Goal: Task Accomplishment & Management: Manage account settings

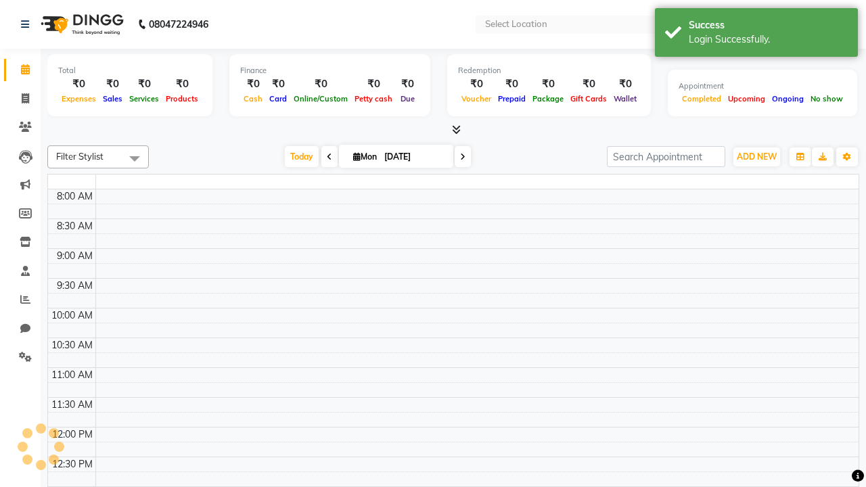
select select "en"
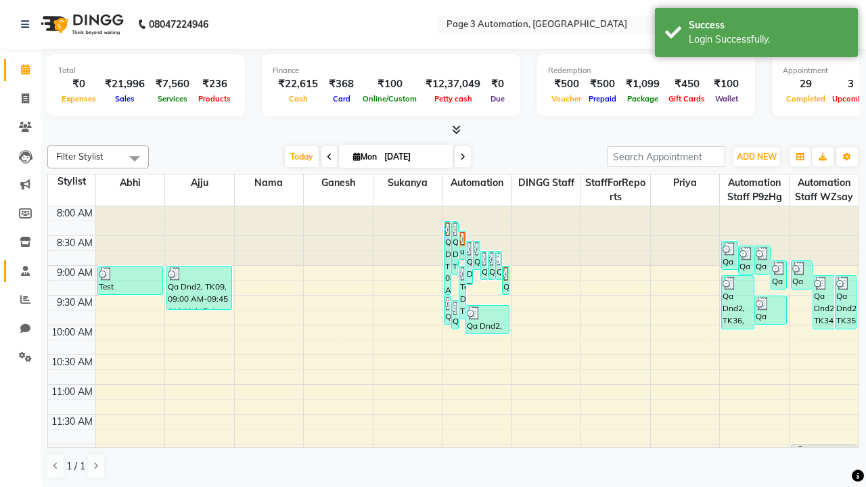
click at [20, 271] on span at bounding box center [26, 272] width 24 height 16
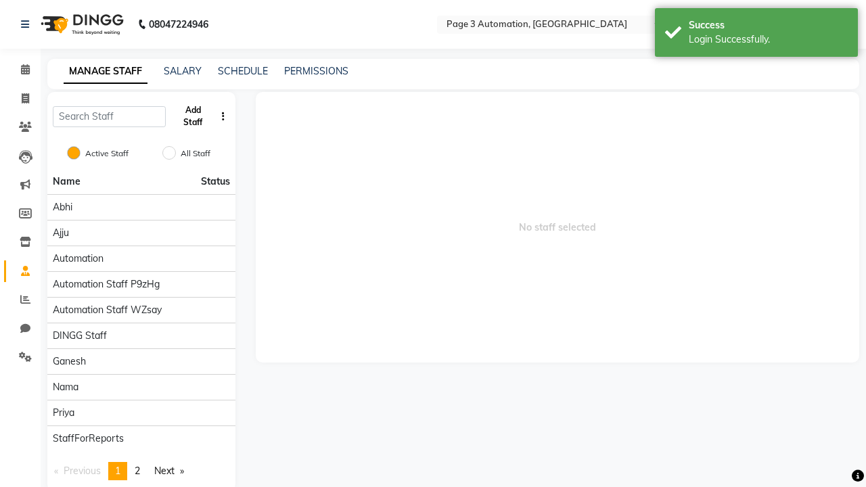
click at [193, 116] on button "Add Staff" at bounding box center [193, 116] width 44 height 35
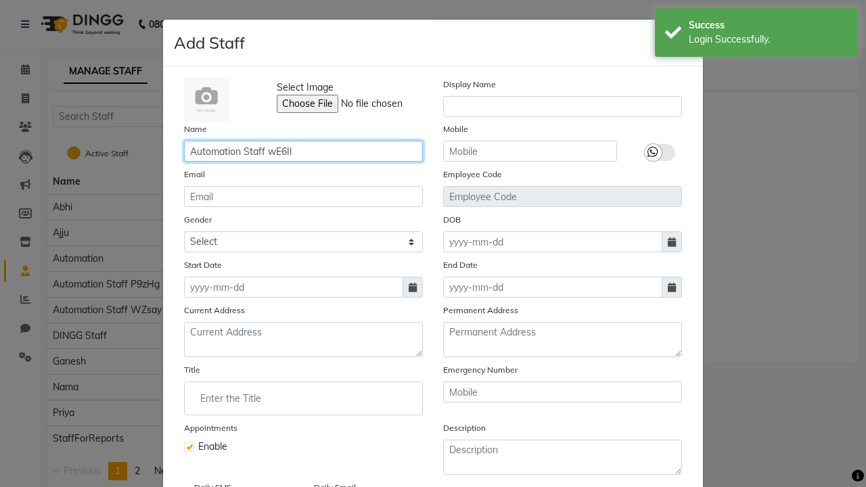
type input "Automation Staff wE6Il"
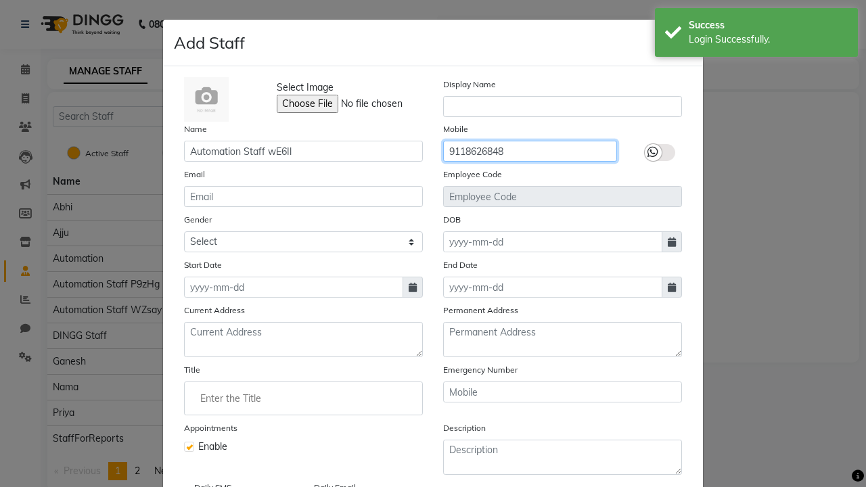
type input "9118626848"
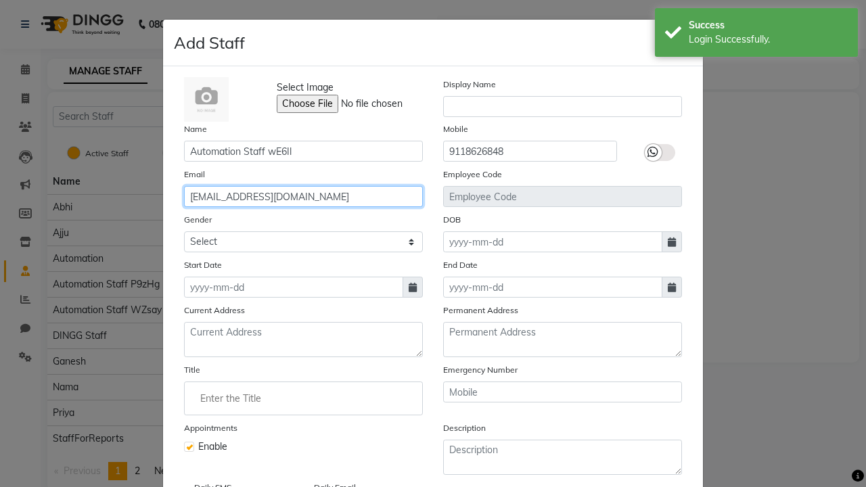
type input "[EMAIL_ADDRESS][DOMAIN_NAME]"
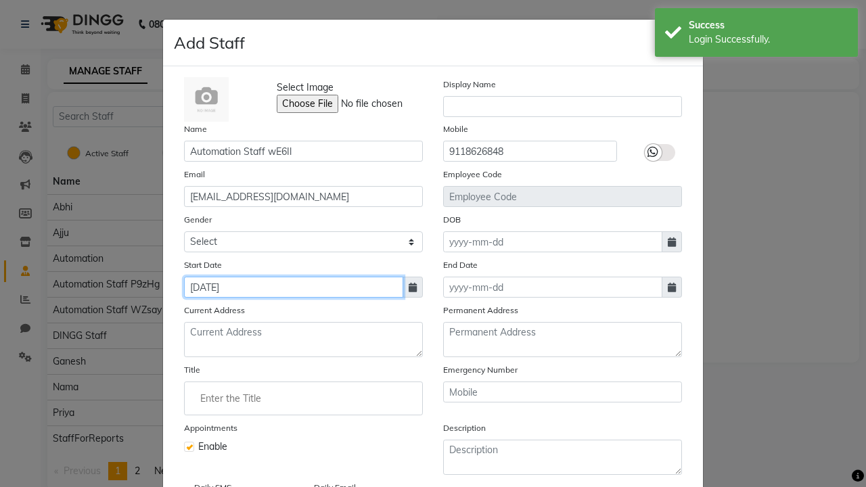
type input "[DATE]"
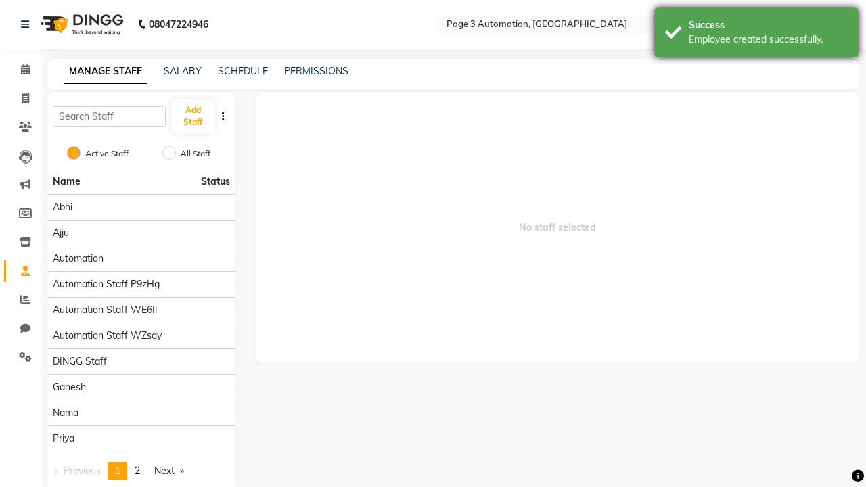
click at [756, 35] on div "Employee created successfully." at bounding box center [768, 39] width 159 height 14
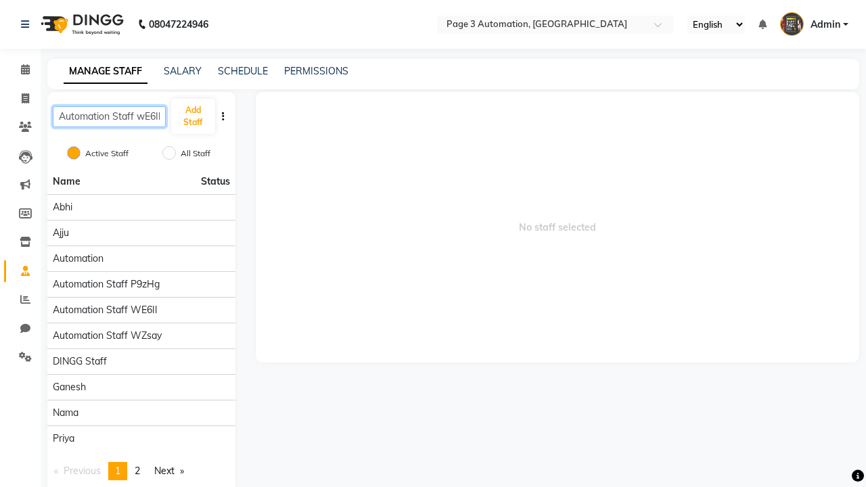
scroll to position [0, 1]
type input "Automation Staff wE6Il"
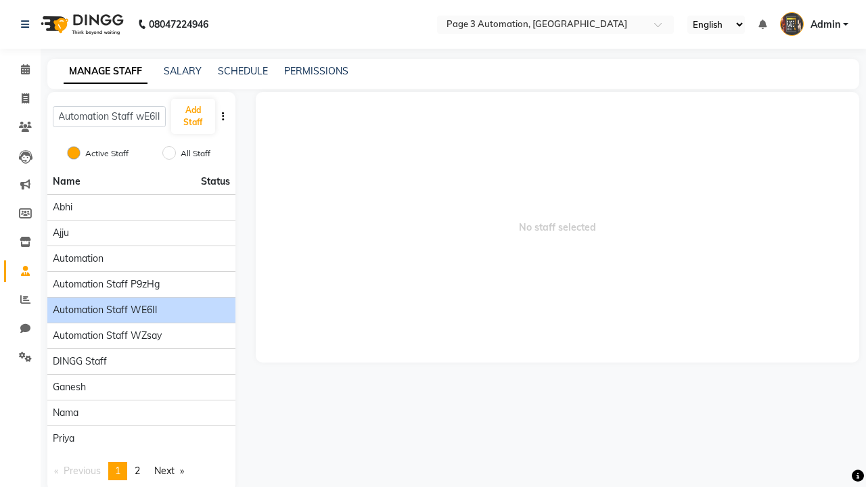
click at [141, 303] on span "Automation Staff wE6Il" at bounding box center [105, 310] width 104 height 14
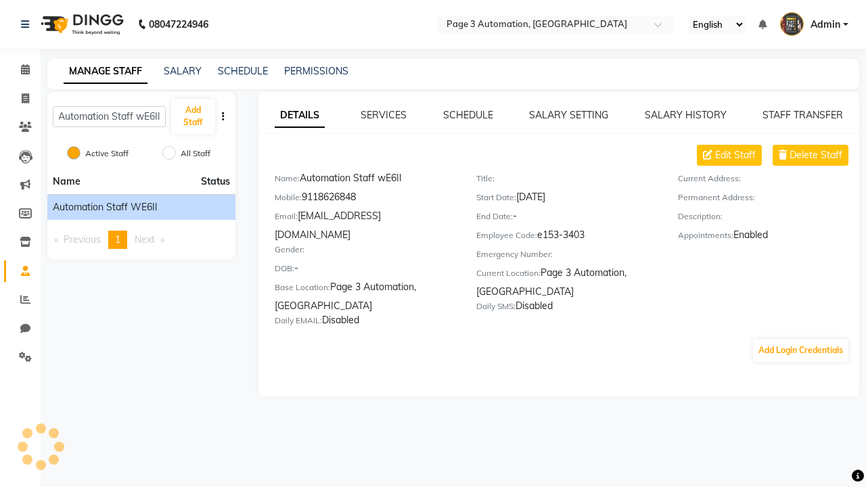
scroll to position [0, 0]
click at [568, 115] on link "SALARY SETTING" at bounding box center [568, 115] width 79 height 12
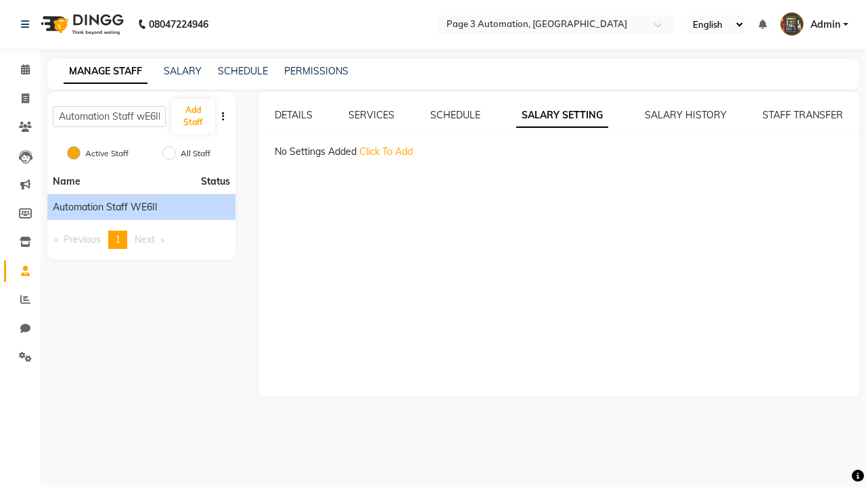
click at [386, 152] on span "Click To Add" at bounding box center [385, 151] width 53 height 12
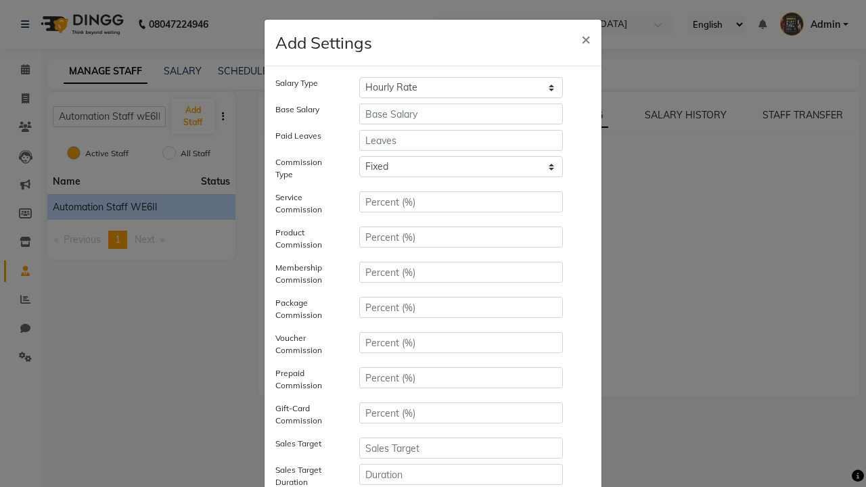
select select "monthly"
type input "10000"
type input "3"
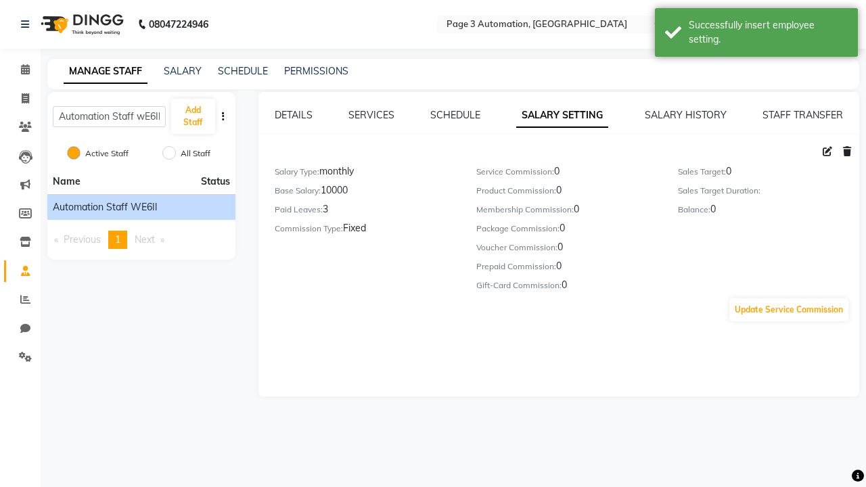
scroll to position [141, 0]
click at [756, 35] on div "Successfully insert employee setting." at bounding box center [768, 32] width 159 height 28
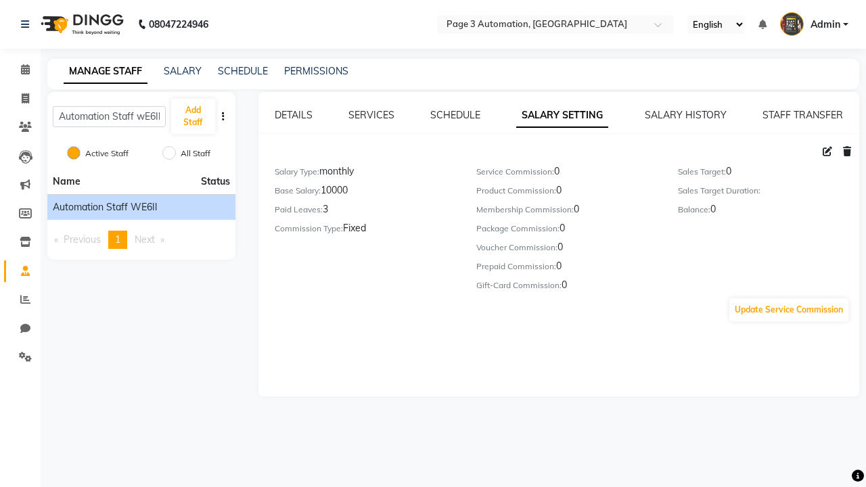
click at [827, 152] on icon at bounding box center [827, 151] width 9 height 9
select select "monthly"
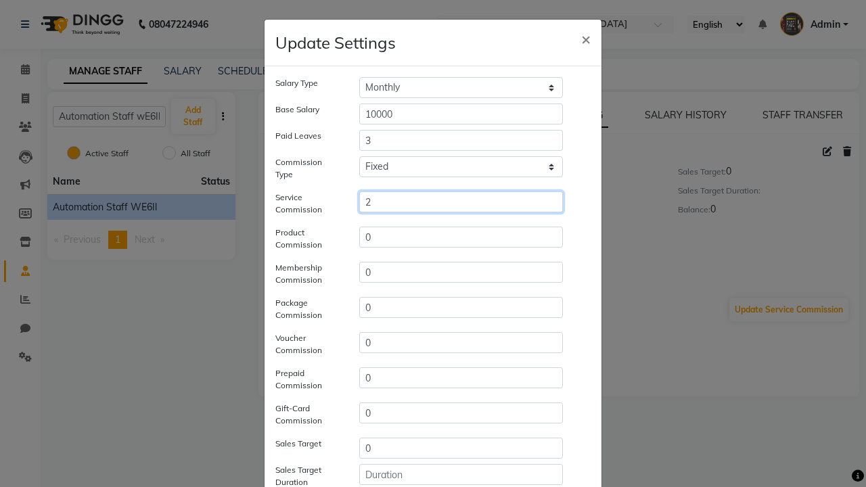
type input "2"
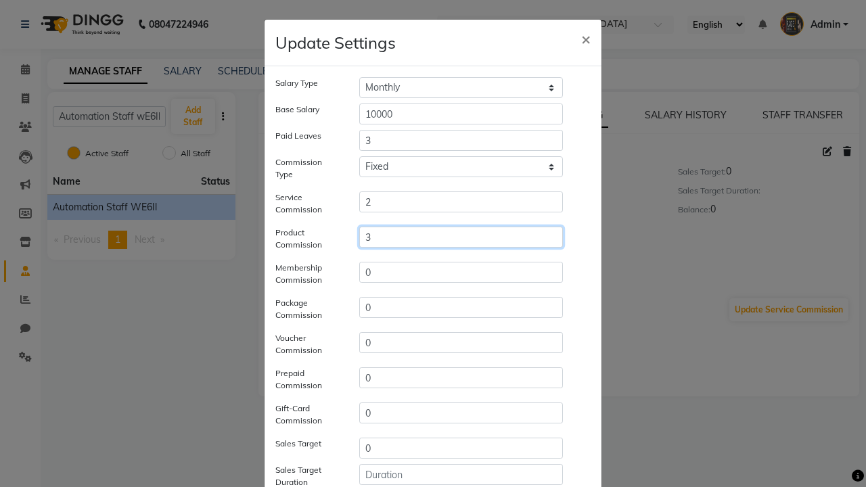
type input "3"
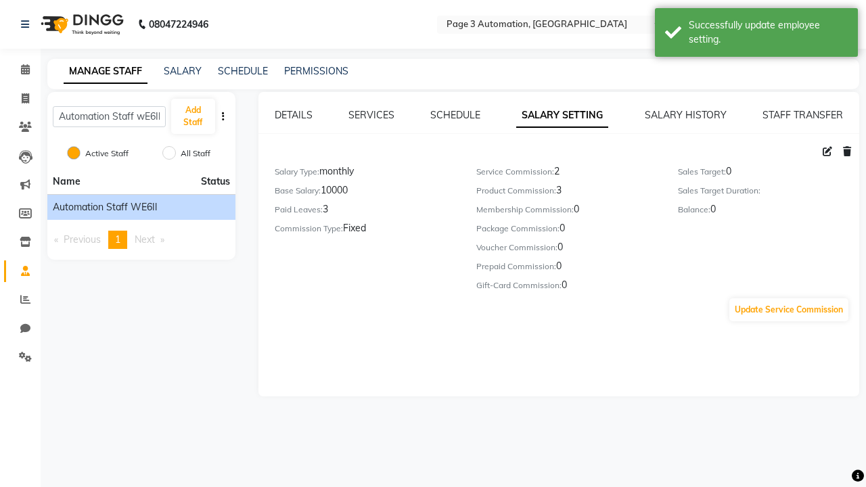
click at [756, 35] on div "Successfully update employee setting." at bounding box center [768, 32] width 159 height 28
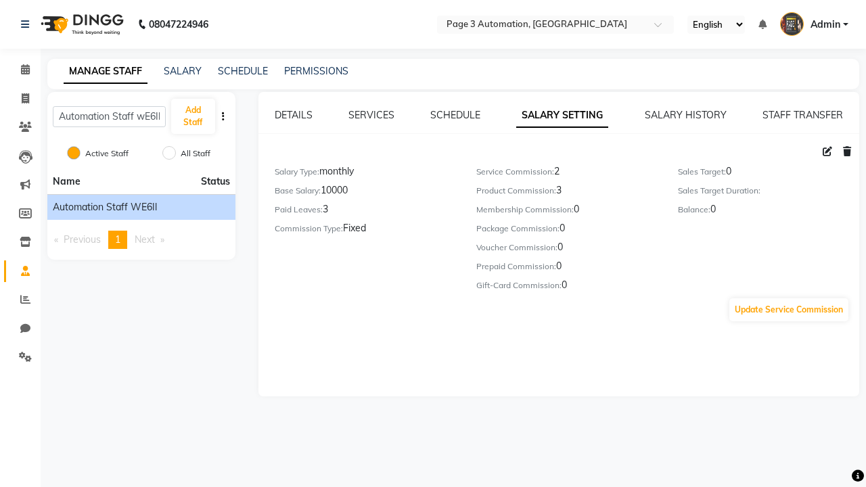
click at [847, 152] on icon at bounding box center [847, 151] width 8 height 9
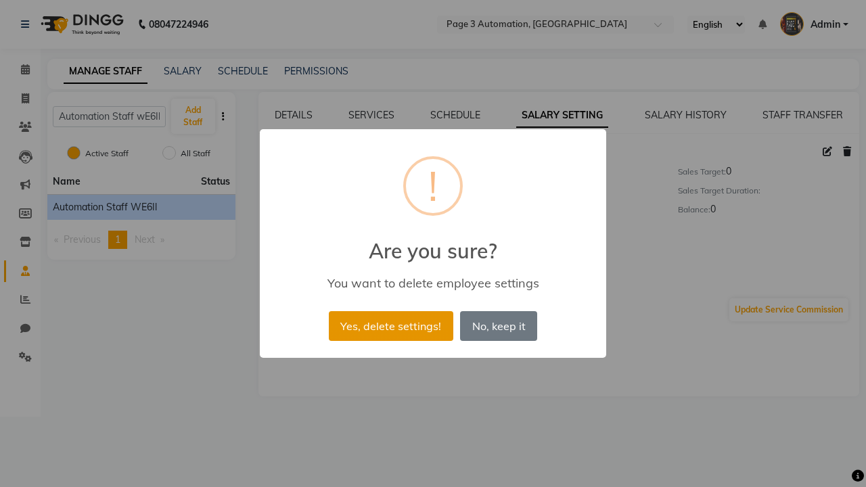
click at [390, 325] on button "Yes, delete settings!" at bounding box center [391, 326] width 124 height 30
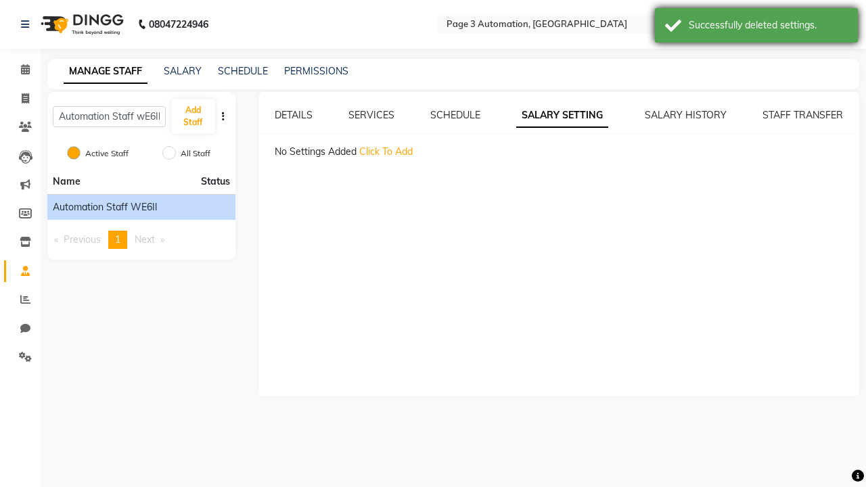
click at [756, 27] on div "Successfully deleted settings." at bounding box center [768, 25] width 159 height 14
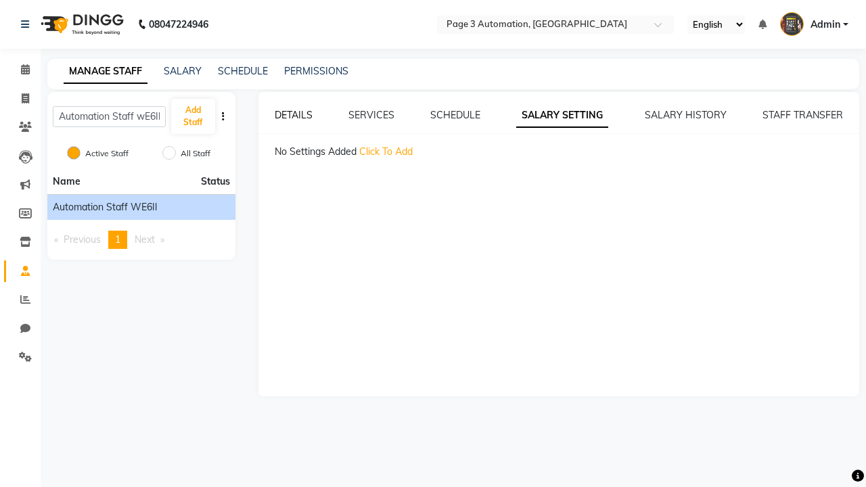
click at [293, 115] on link "DETAILS" at bounding box center [294, 115] width 38 height 12
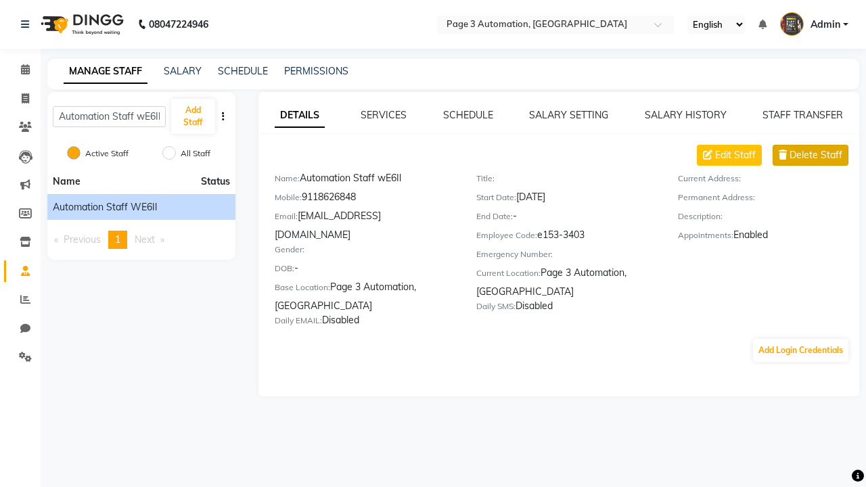
click at [816, 155] on span "Delete Staff" at bounding box center [816, 155] width 53 height 14
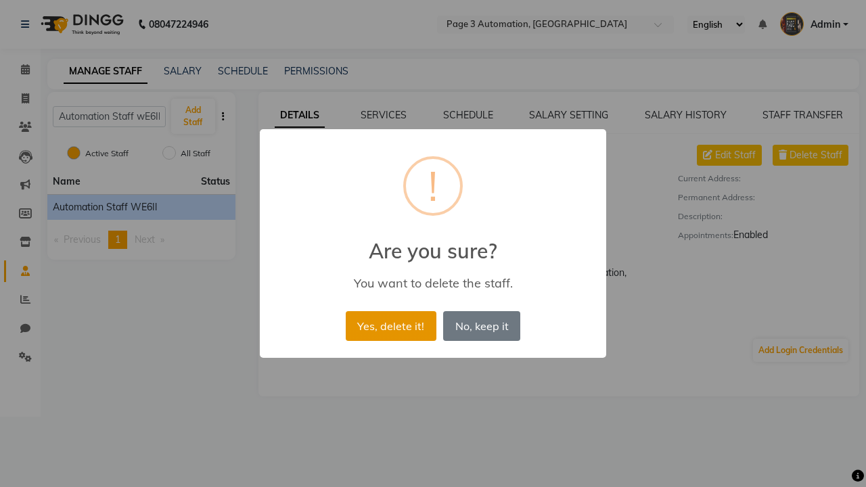
click at [390, 325] on button "Yes, delete it!" at bounding box center [391, 326] width 91 height 30
